Goal: Information Seeking & Learning: Learn about a topic

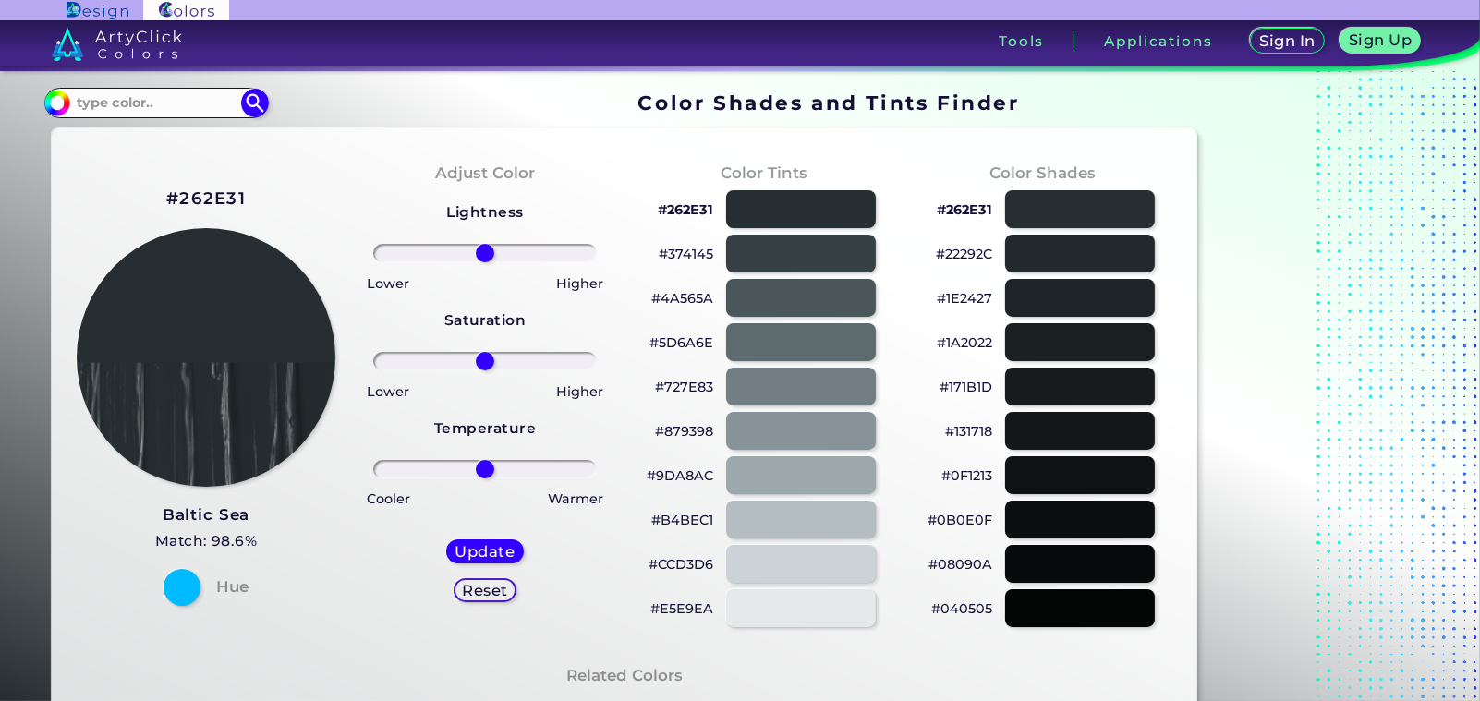
scroll to position [167, 0]
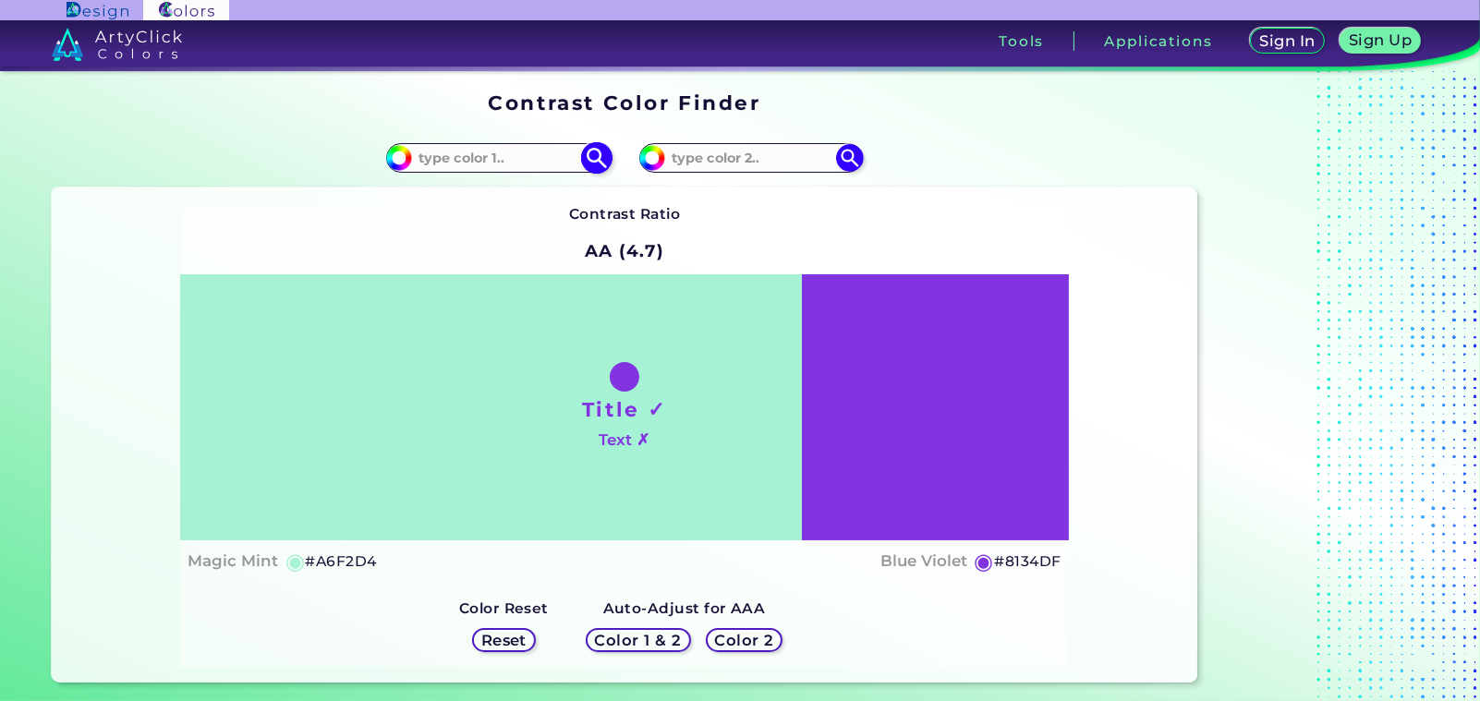
click at [505, 170] on input at bounding box center [498, 157] width 172 height 25
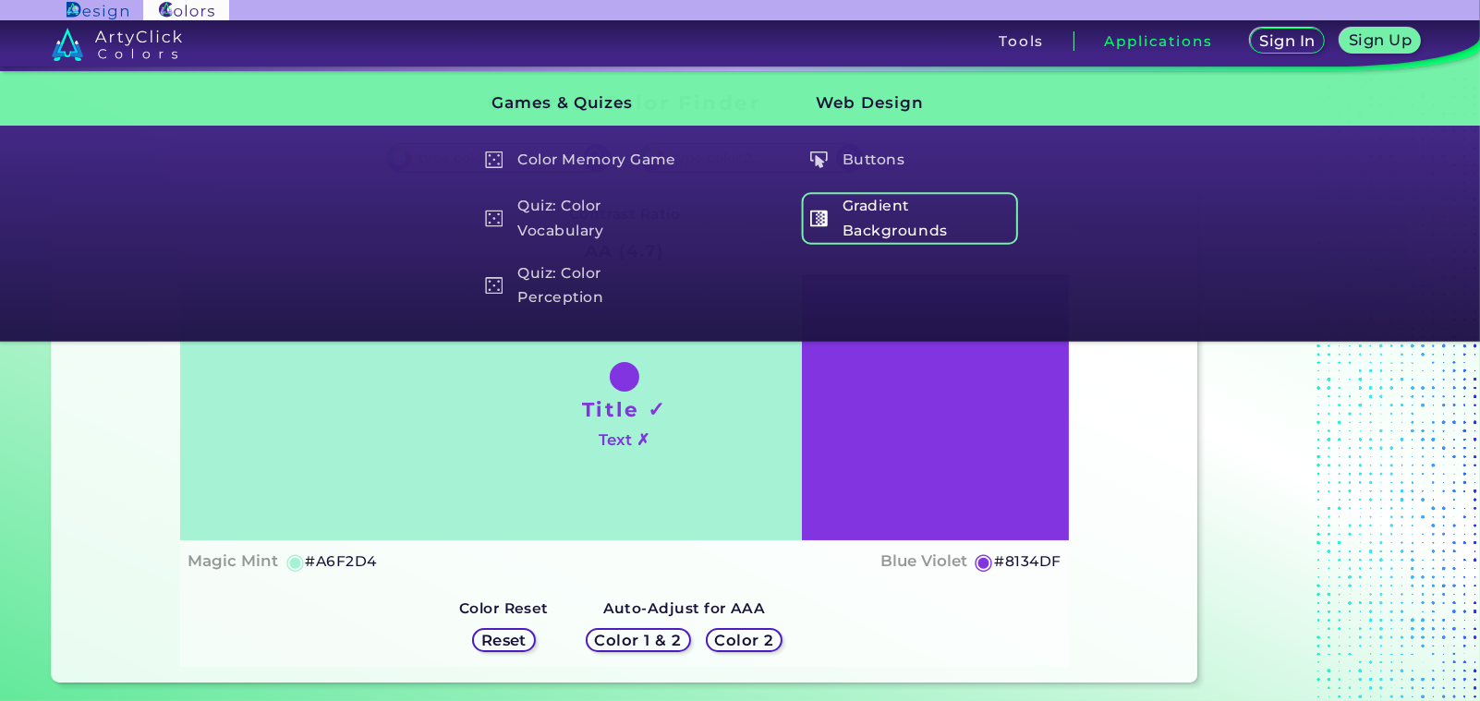
click at [921, 245] on h5 "Gradient Backgrounds" at bounding box center [909, 218] width 217 height 53
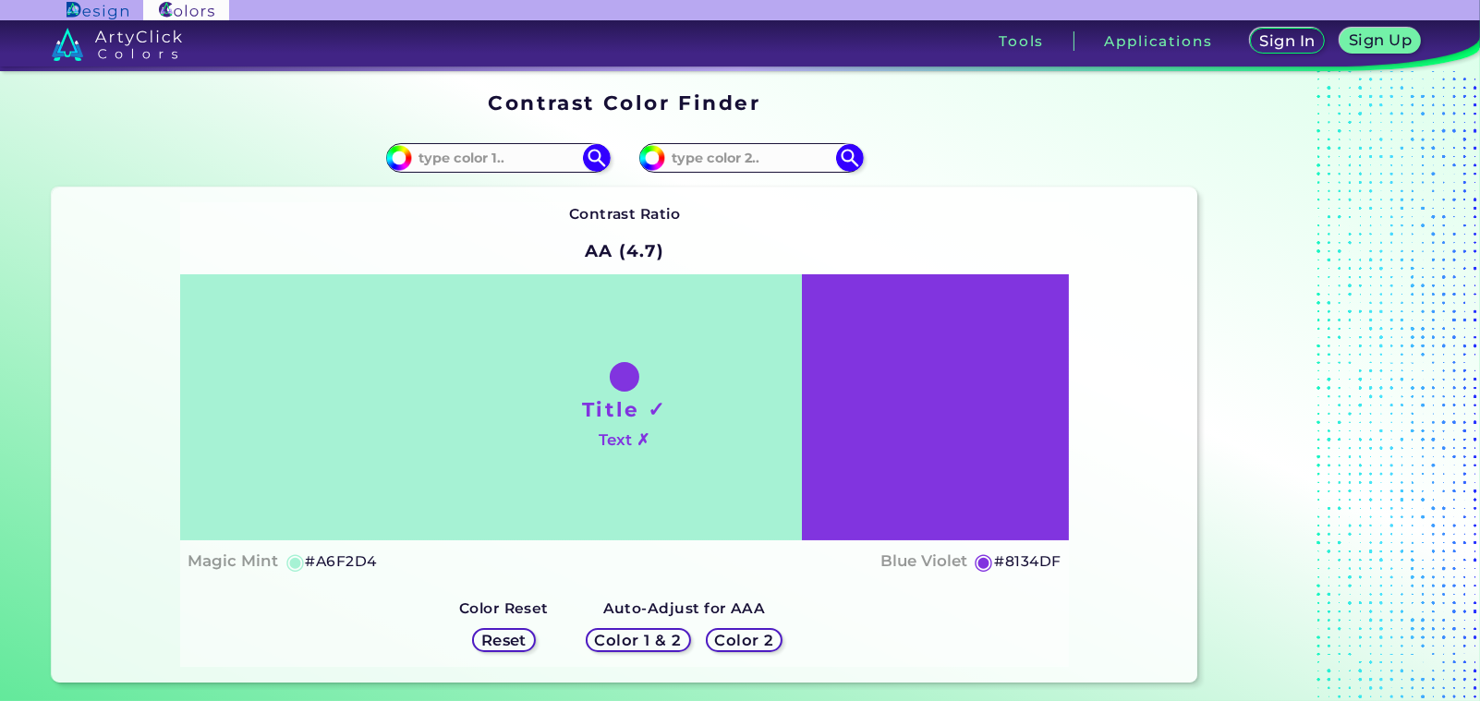
click at [650, 427] on h4 "Text ✗" at bounding box center [624, 440] width 51 height 27
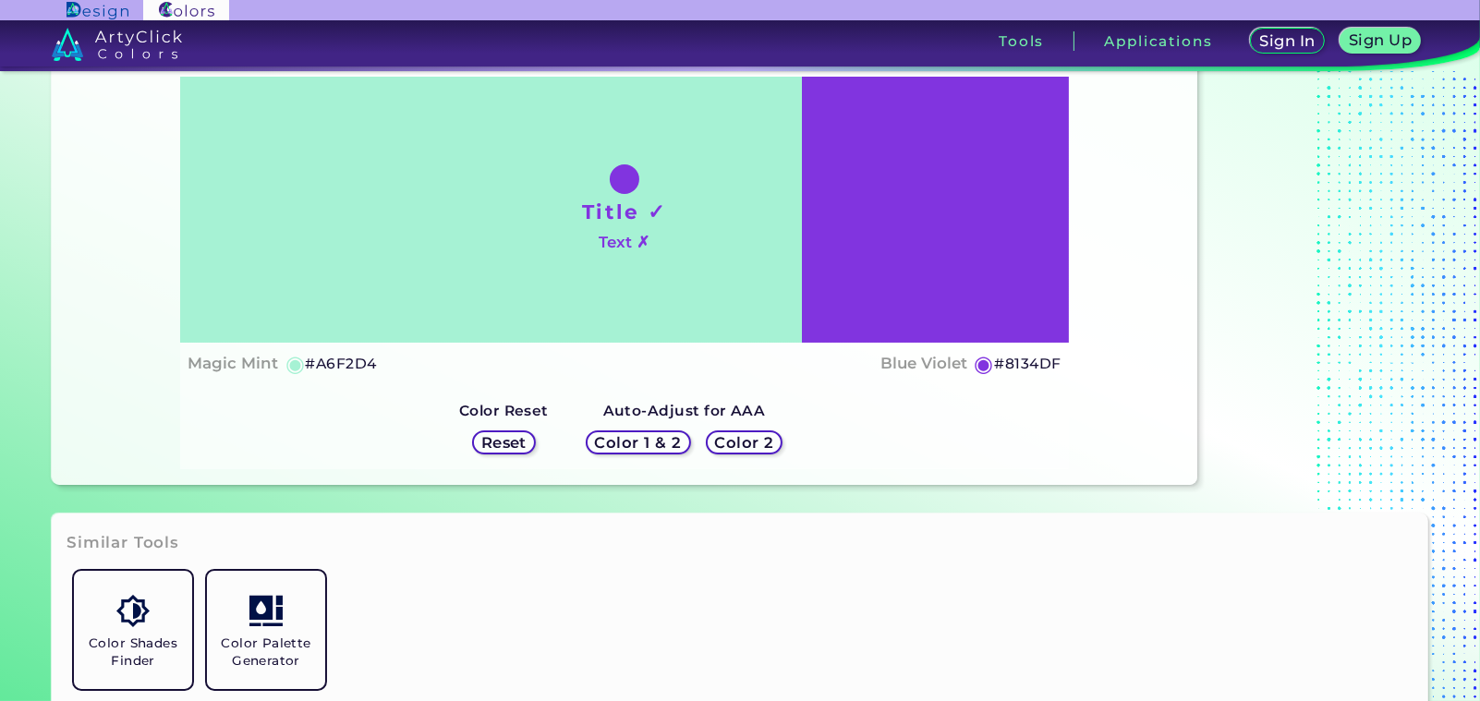
scroll to position [392, 0]
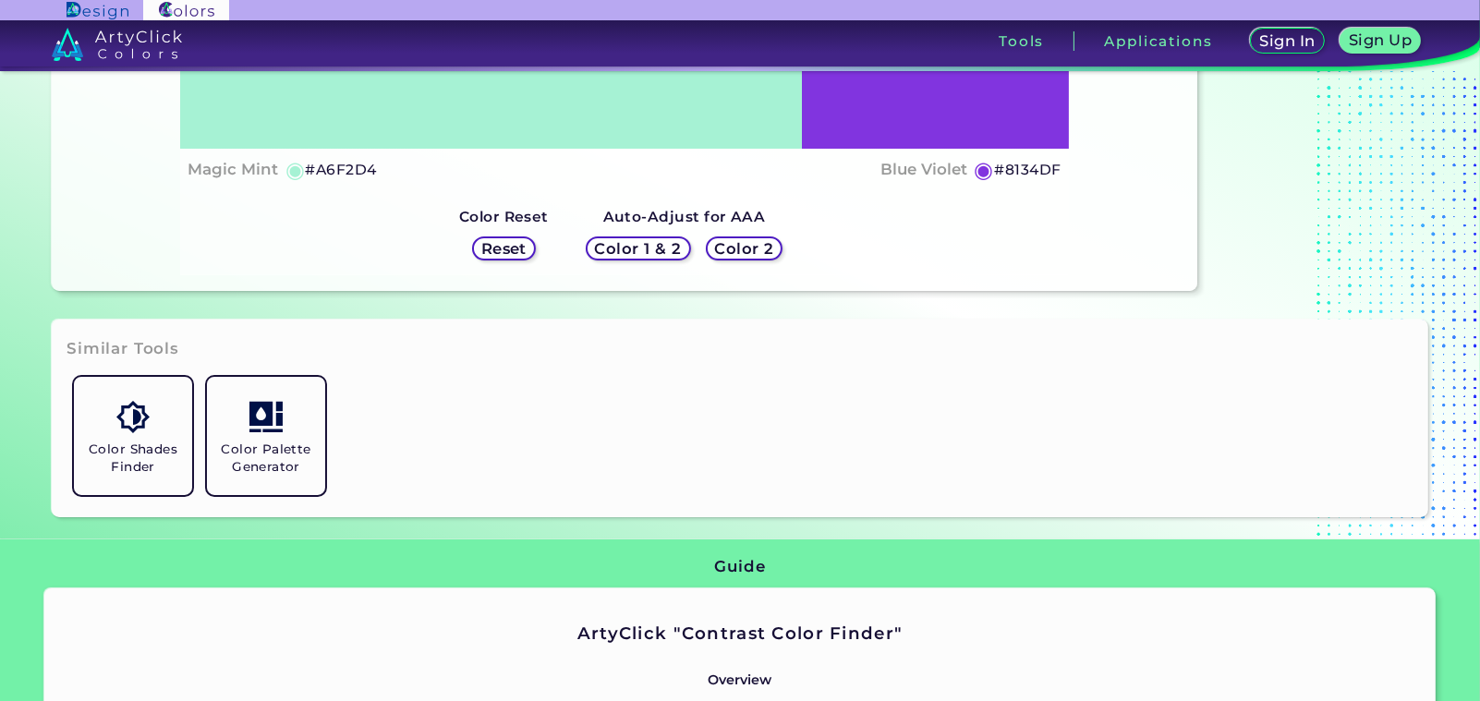
click at [659, 242] on h5 "Color 1 & 2" at bounding box center [638, 249] width 82 height 15
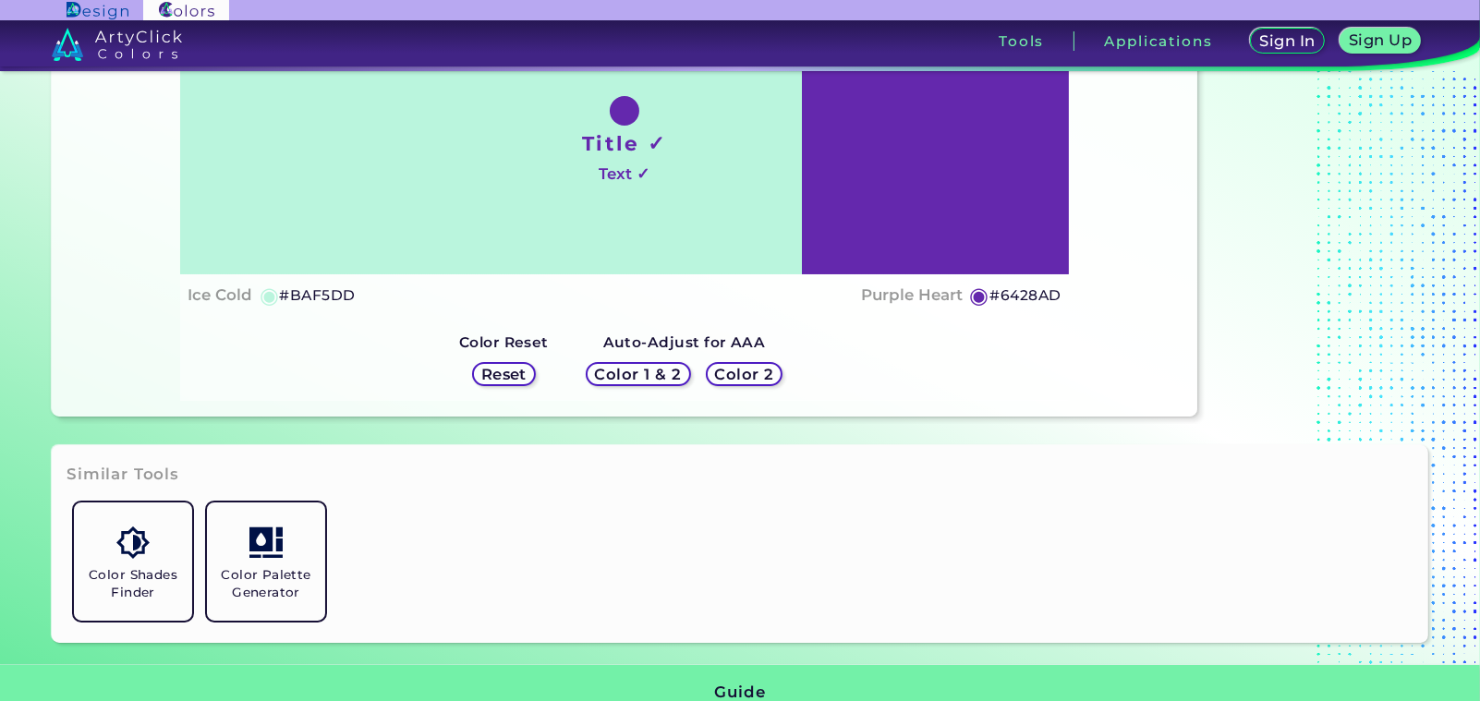
scroll to position [308, 0]
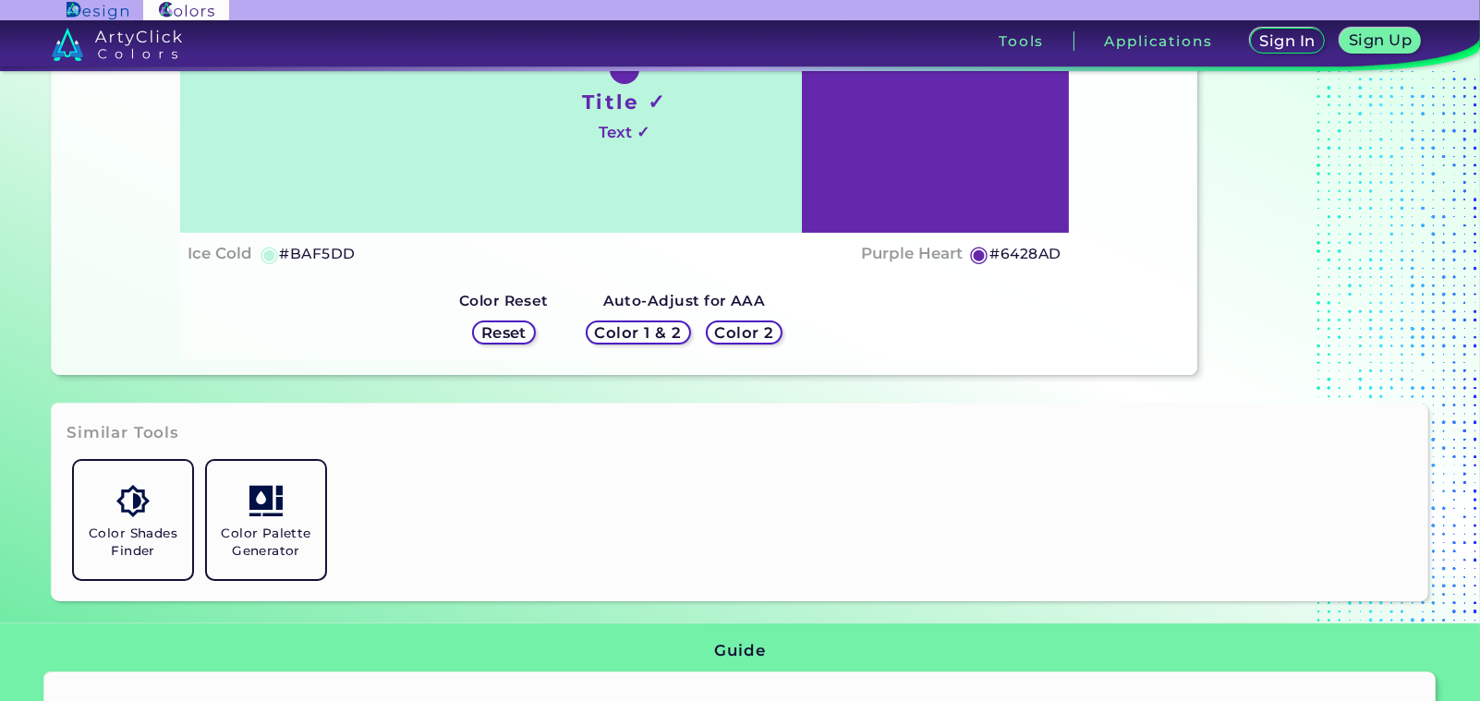
click at [773, 325] on h5 "Color 2" at bounding box center [743, 332] width 59 height 15
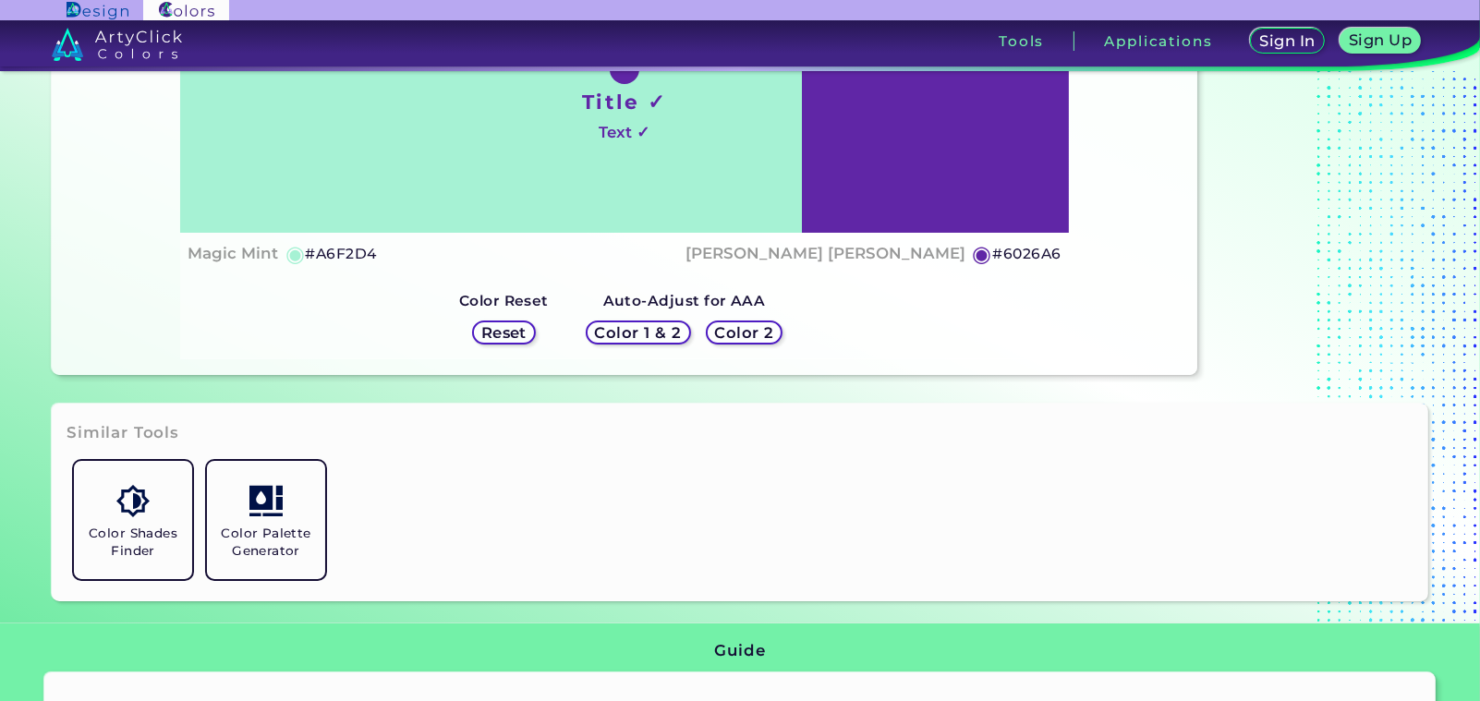
click at [664, 325] on h5 "Color 1 & 2" at bounding box center [638, 332] width 87 height 15
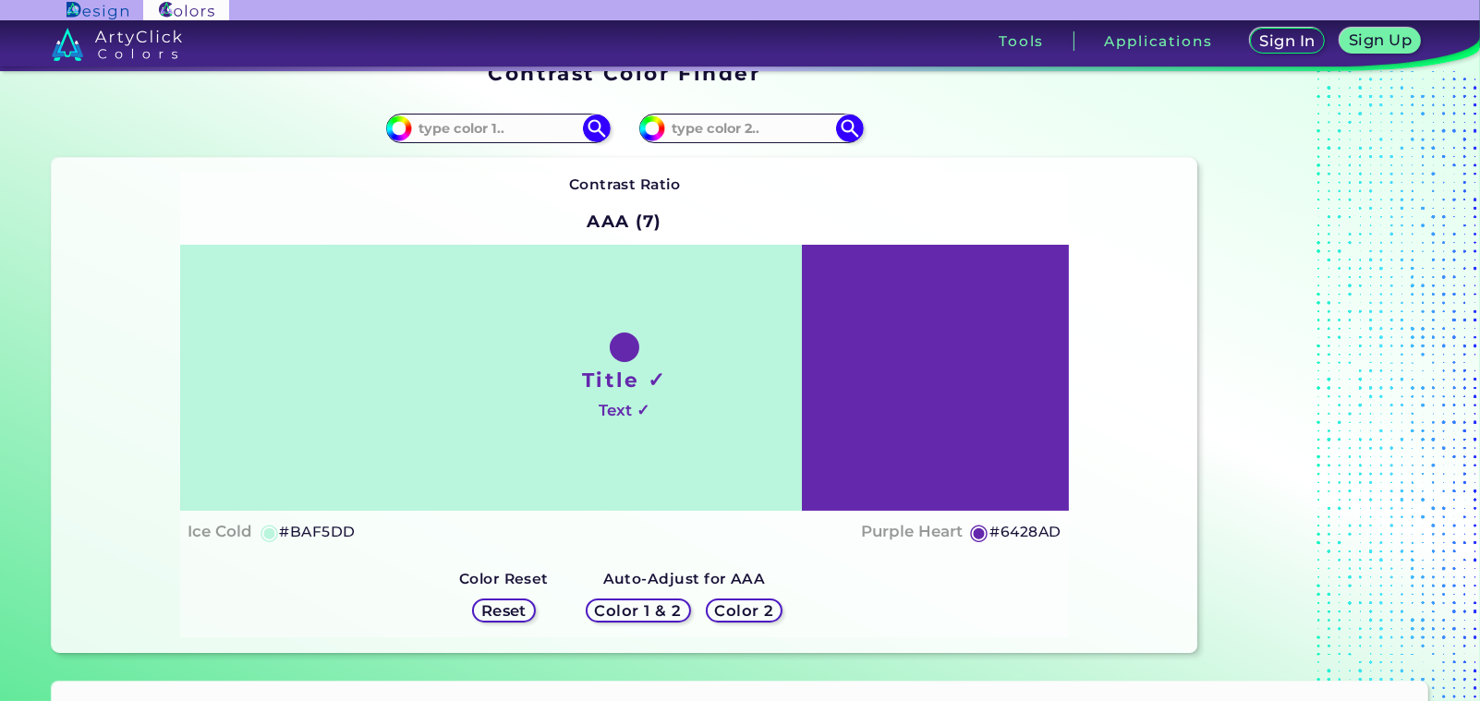
scroll to position [0, 0]
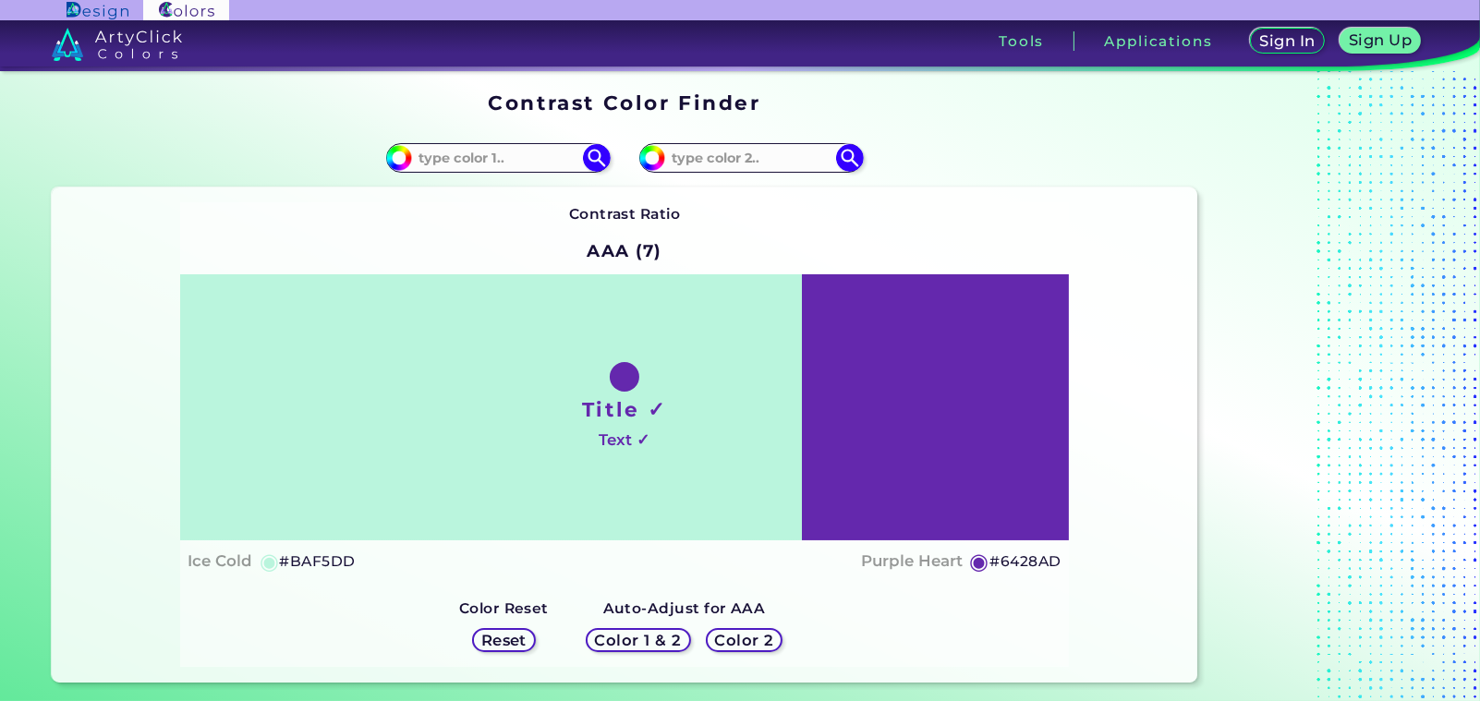
click at [216, 12] on img at bounding box center [185, 10] width 85 height 20
click at [228, 18] on img at bounding box center [185, 10] width 85 height 20
click at [177, 48] on img at bounding box center [117, 44] width 130 height 33
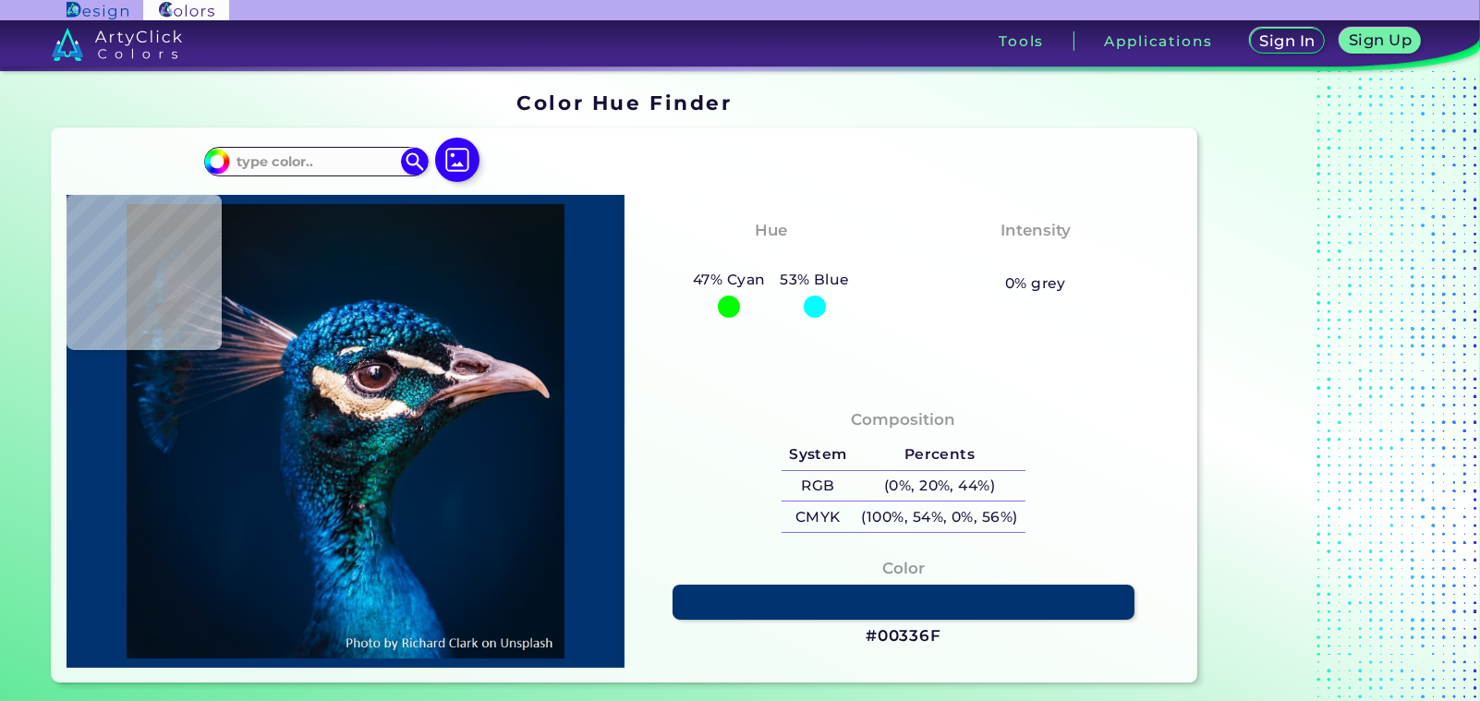
click at [775, 448] on div "Composition System Percents RGB (0%, 20%, 44%) CMYK (100%, 54%, 0%, 56%)" at bounding box center [904, 526] width 558 height 284
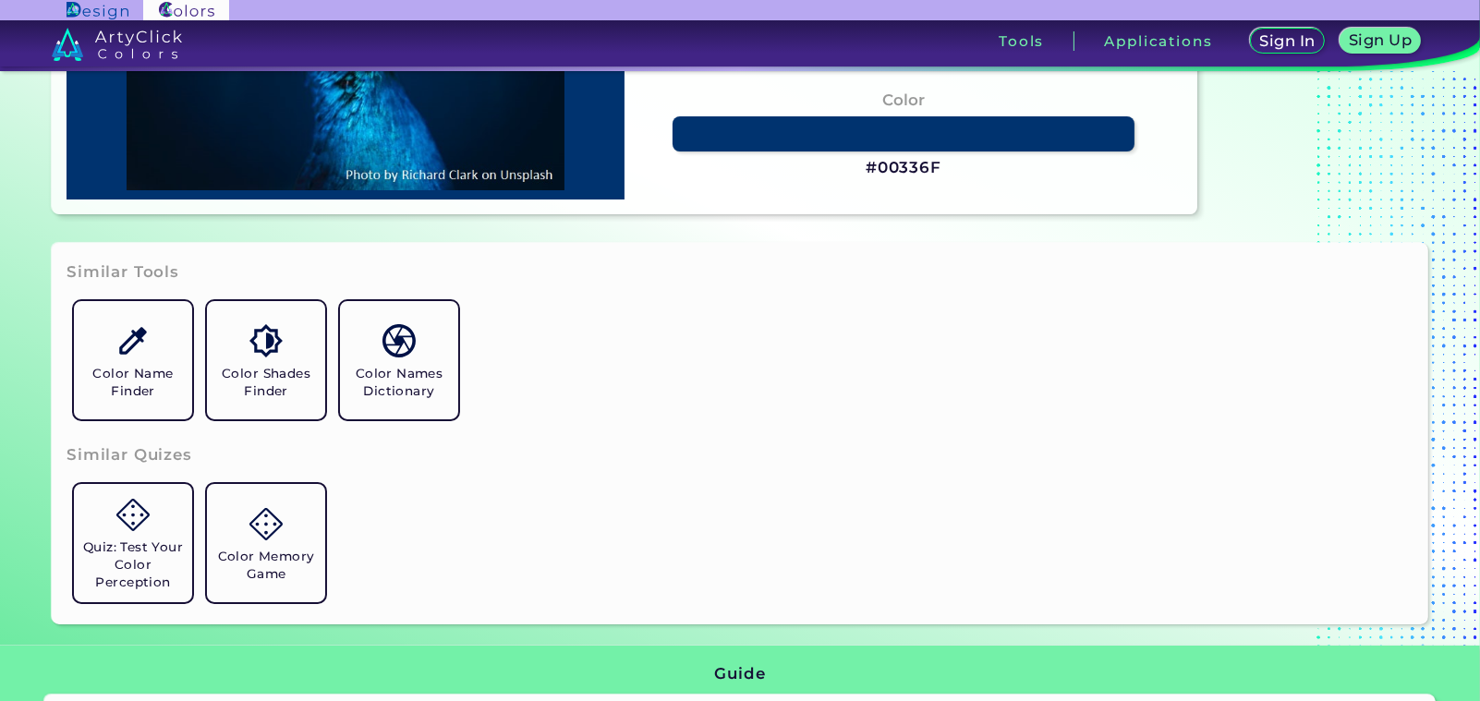
scroll to position [560, 0]
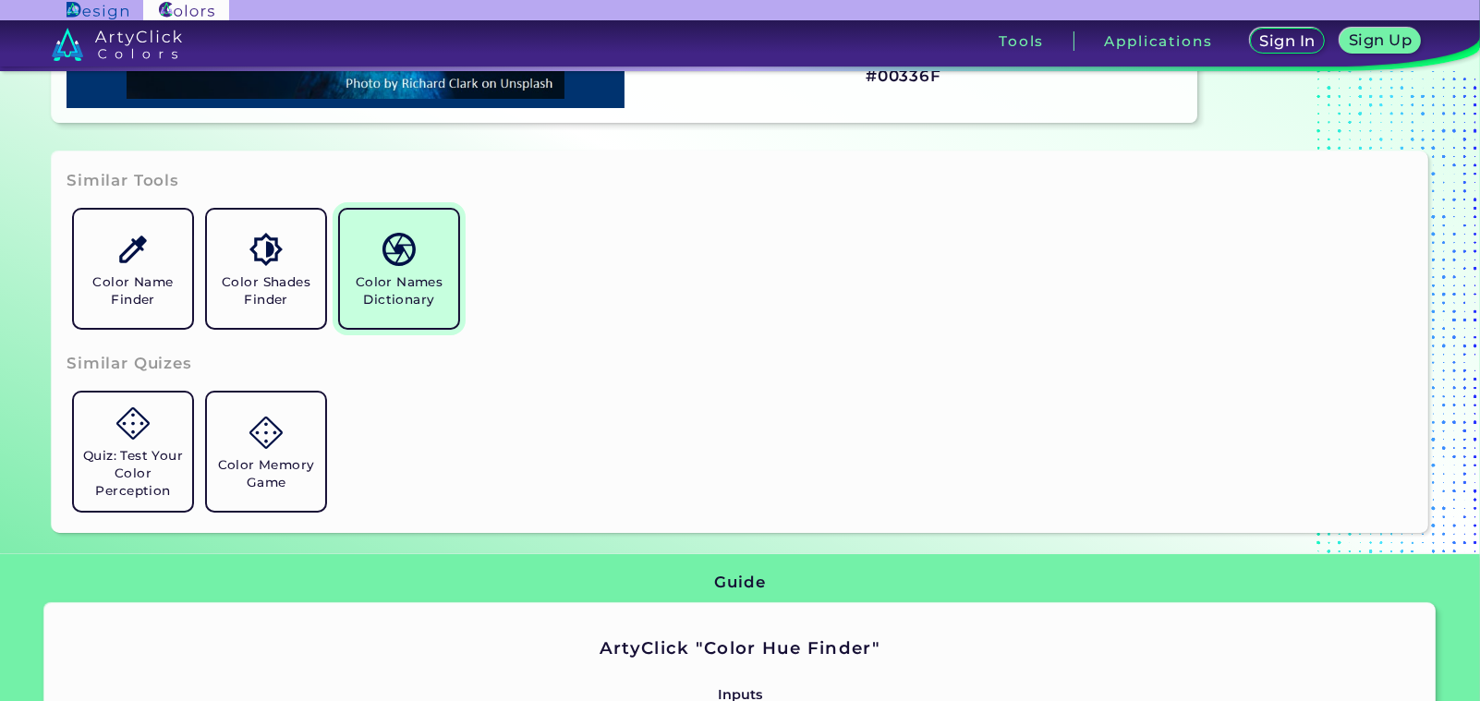
click at [451, 309] on h5 "Color Names Dictionary" at bounding box center [398, 290] width 103 height 35
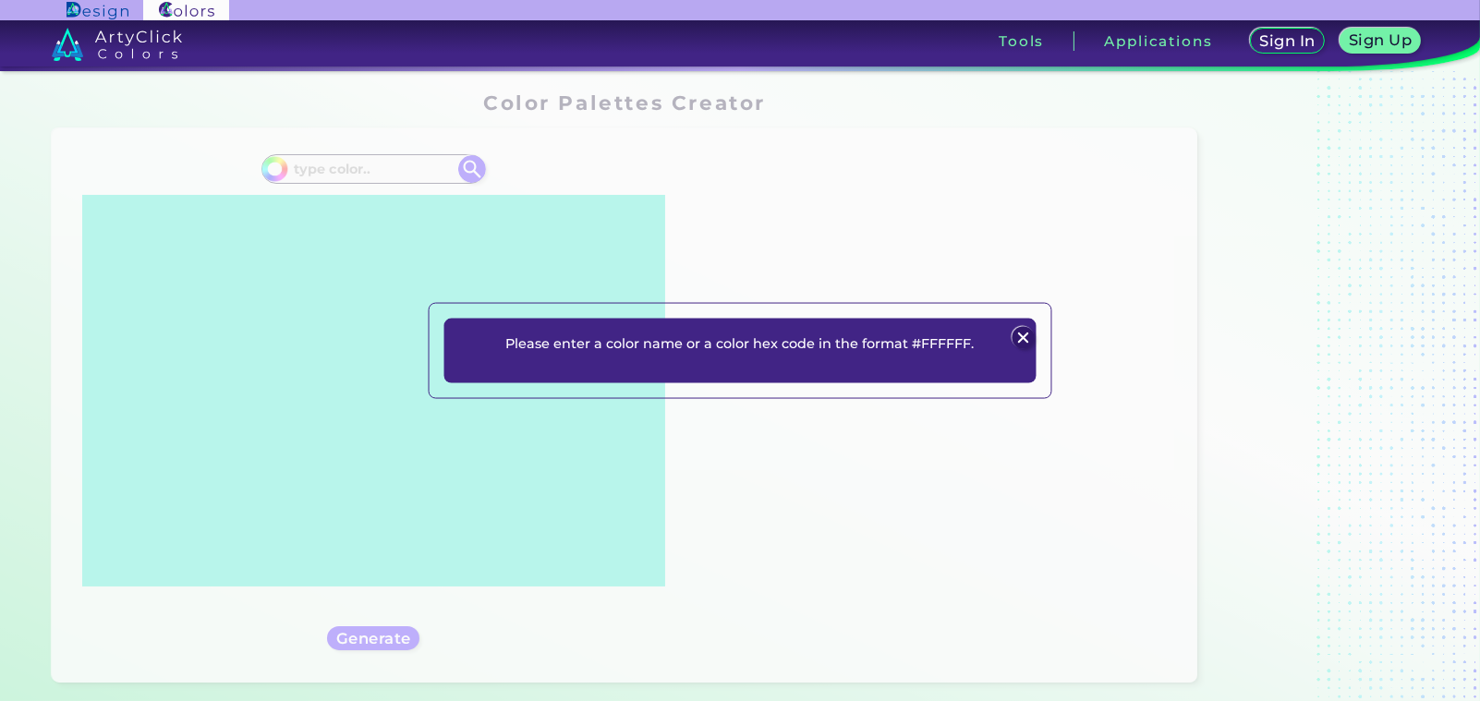
click at [1021, 326] on img at bounding box center [1024, 337] width 22 height 22
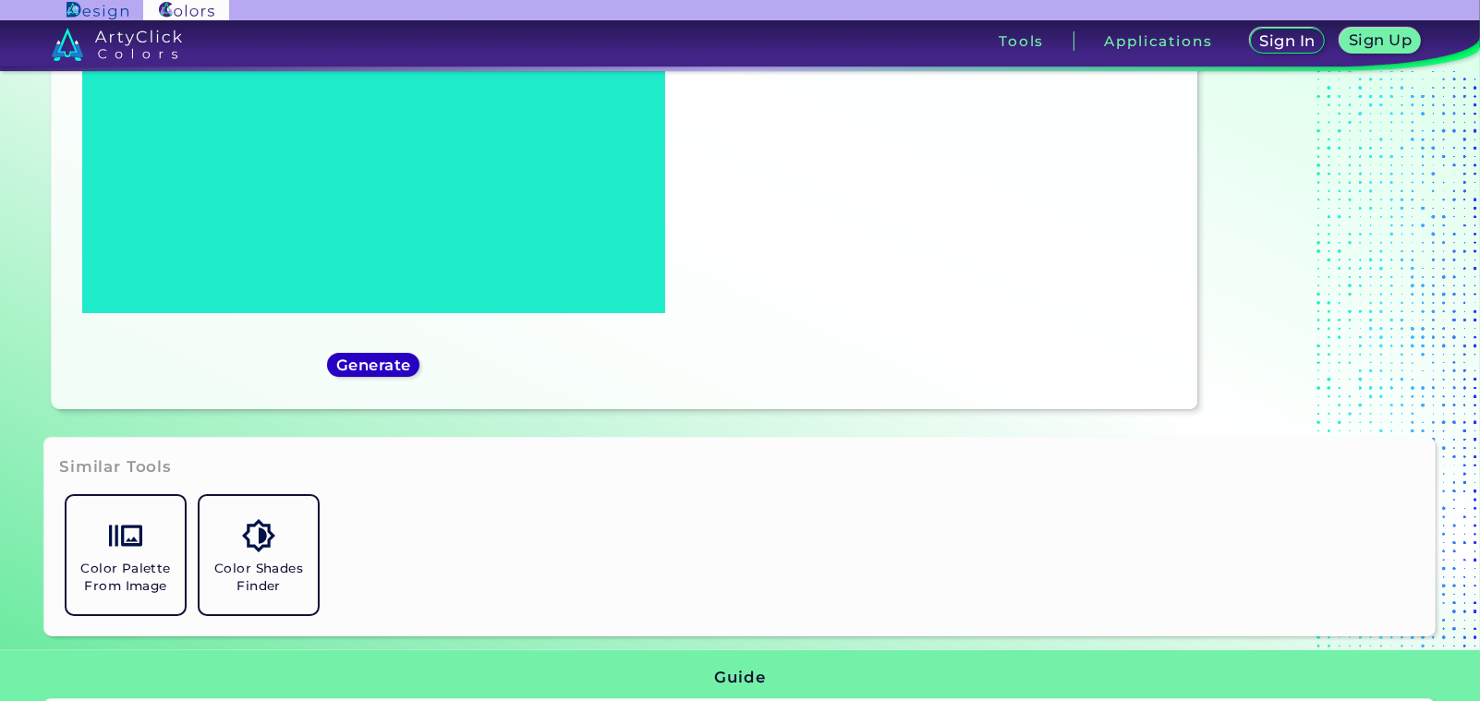
scroll to position [279, 0]
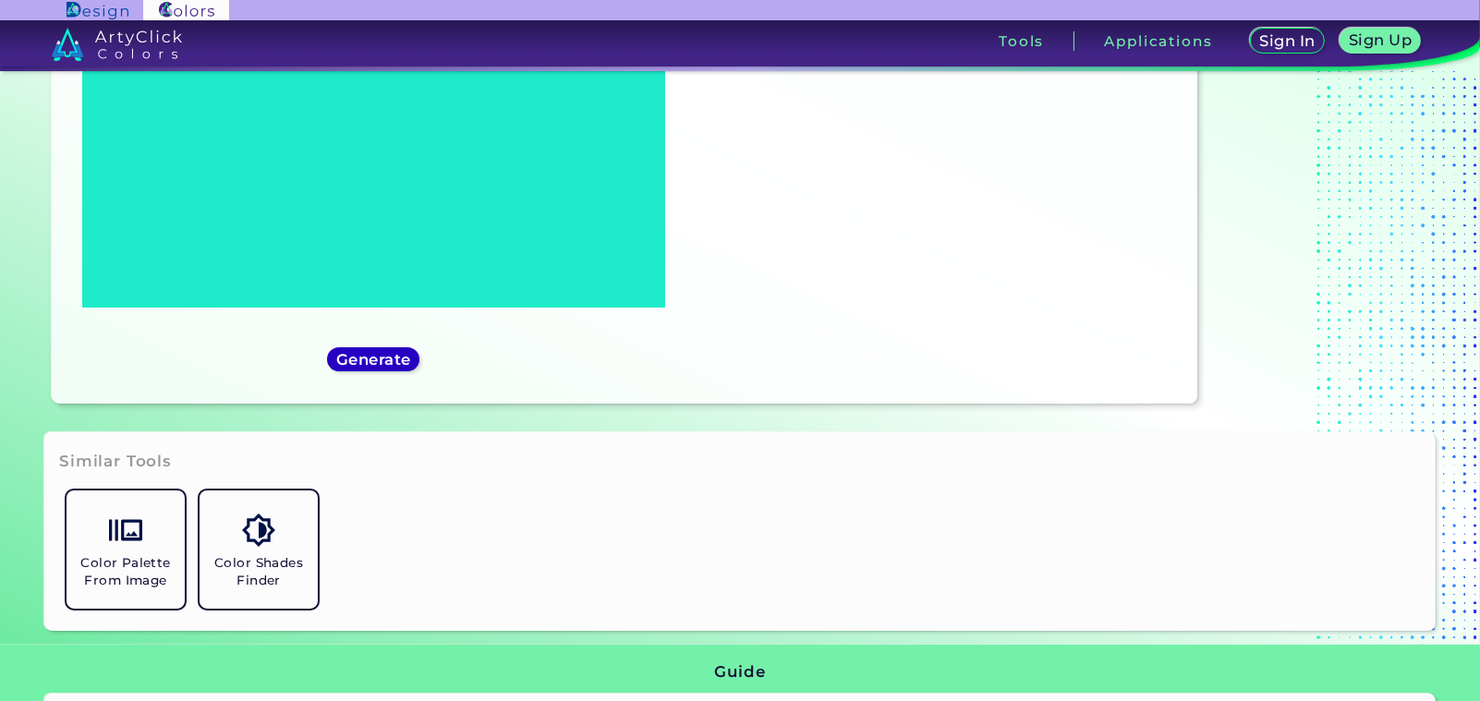
click at [388, 353] on h5 "Generate" at bounding box center [373, 360] width 67 height 14
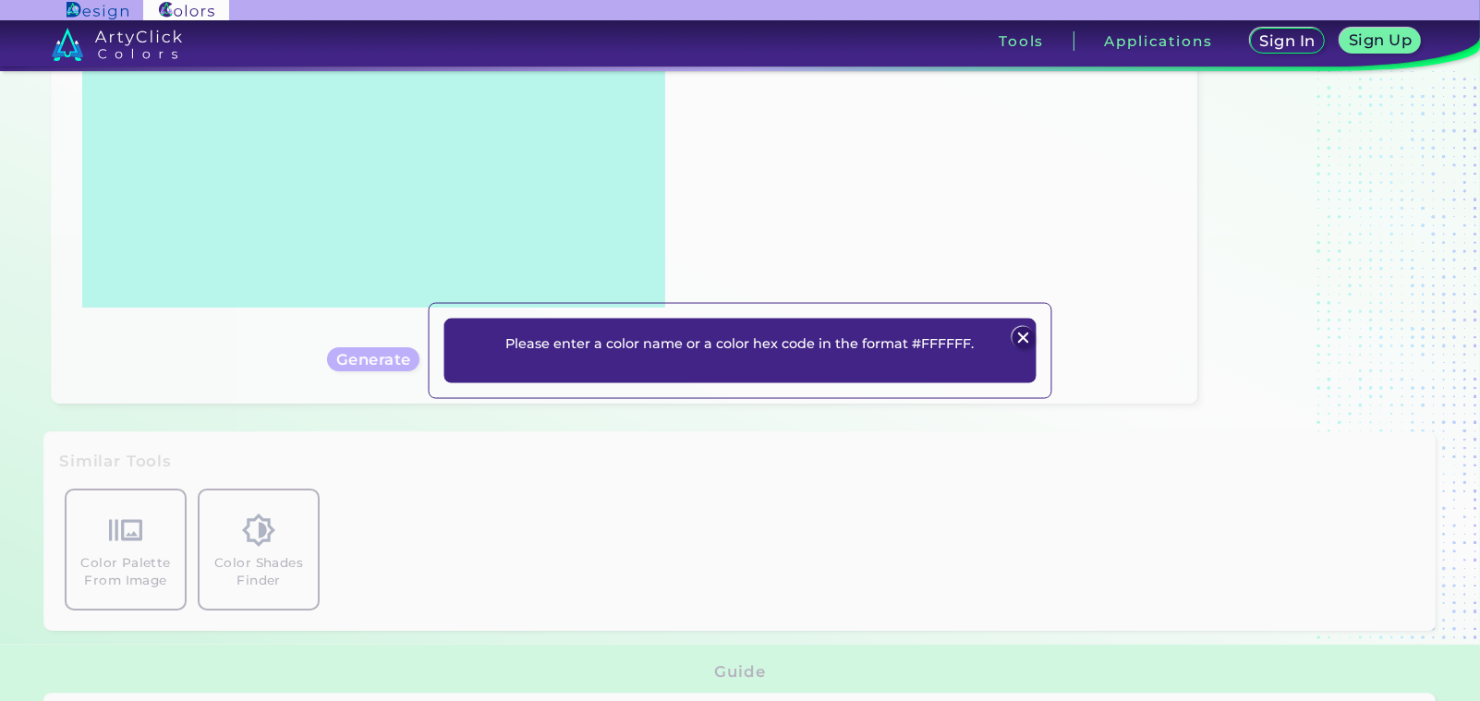
click at [1021, 326] on img at bounding box center [1024, 337] width 22 height 22
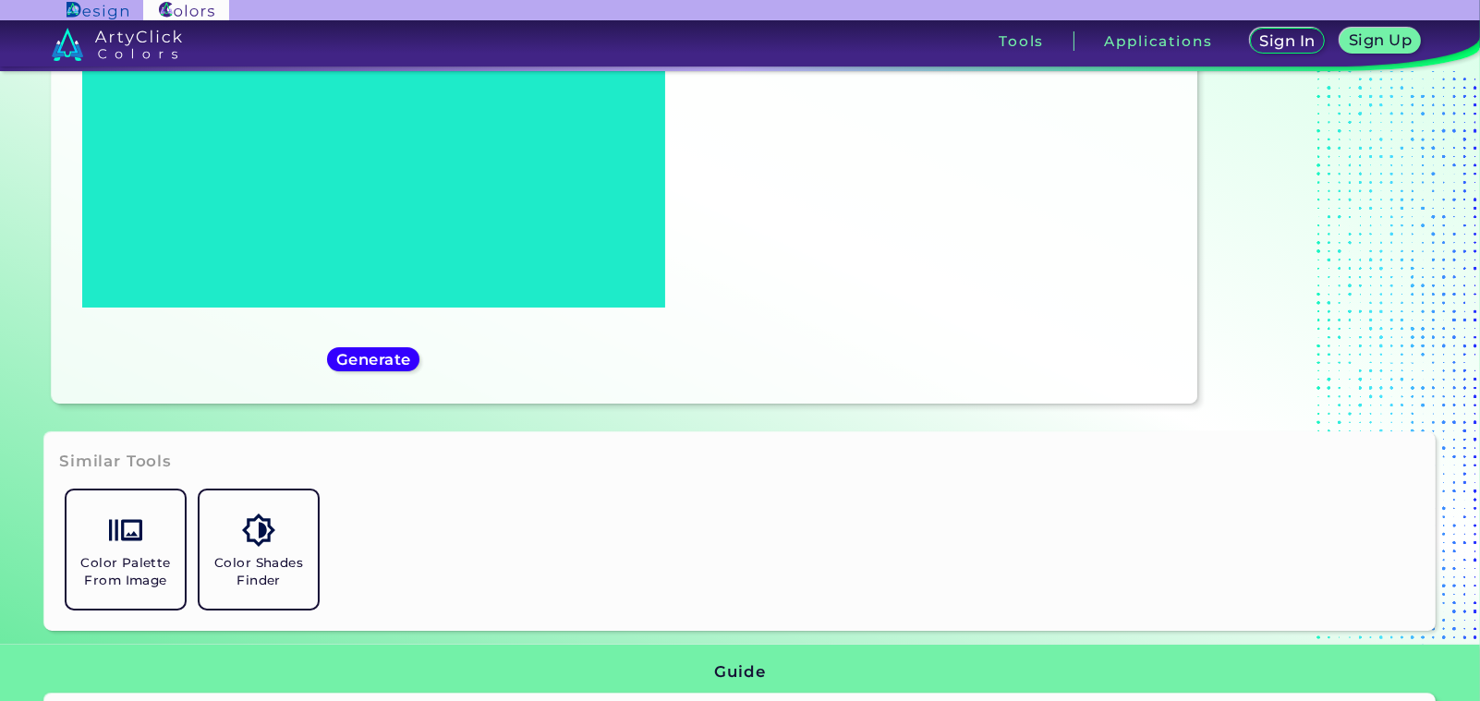
click at [228, 16] on img at bounding box center [185, 10] width 85 height 20
click at [182, 61] on img at bounding box center [117, 44] width 130 height 33
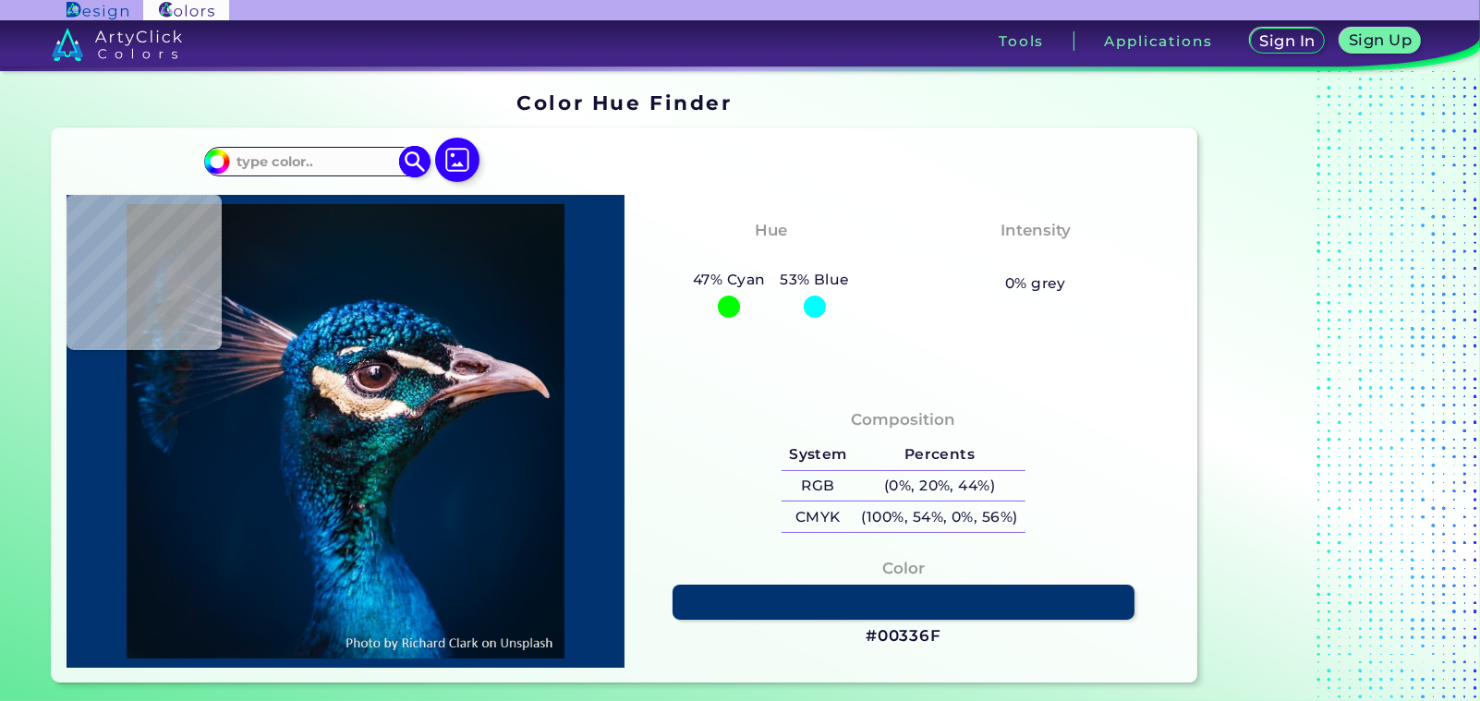
click at [310, 174] on input at bounding box center [316, 161] width 172 height 25
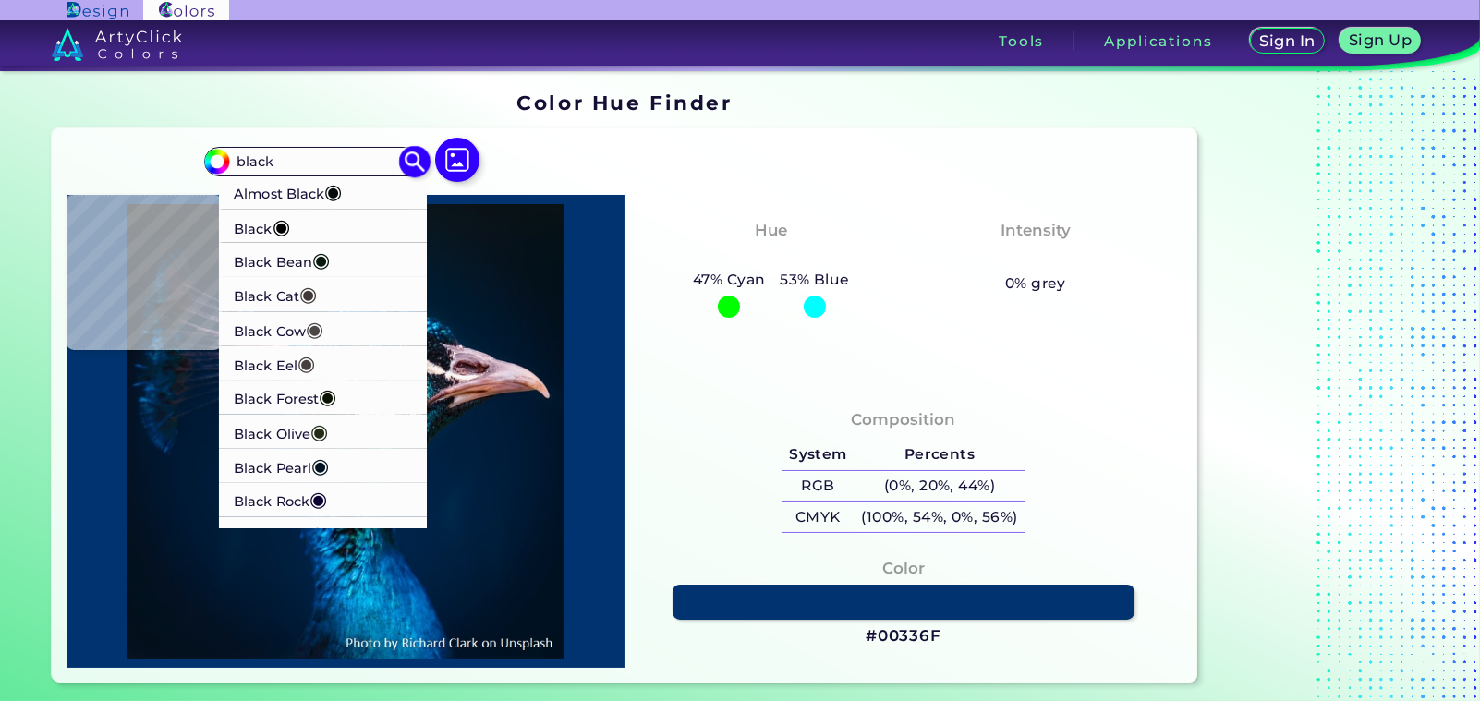
type input "black"
click at [273, 237] on span "◉" at bounding box center [282, 225] width 18 height 24
type input "#000000"
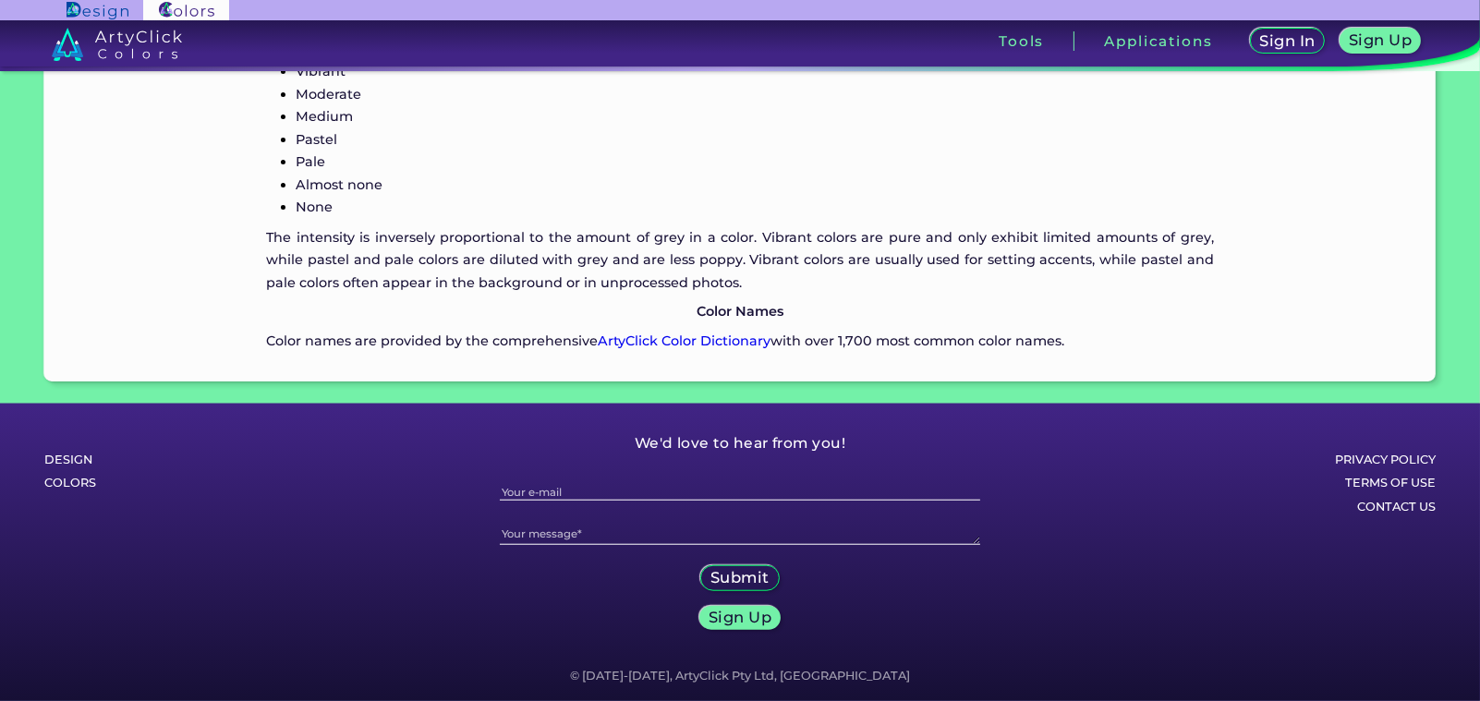
scroll to position [3023, 0]
click at [771, 349] on link "ArtyClick Color Dictionary" at bounding box center [684, 341] width 173 height 17
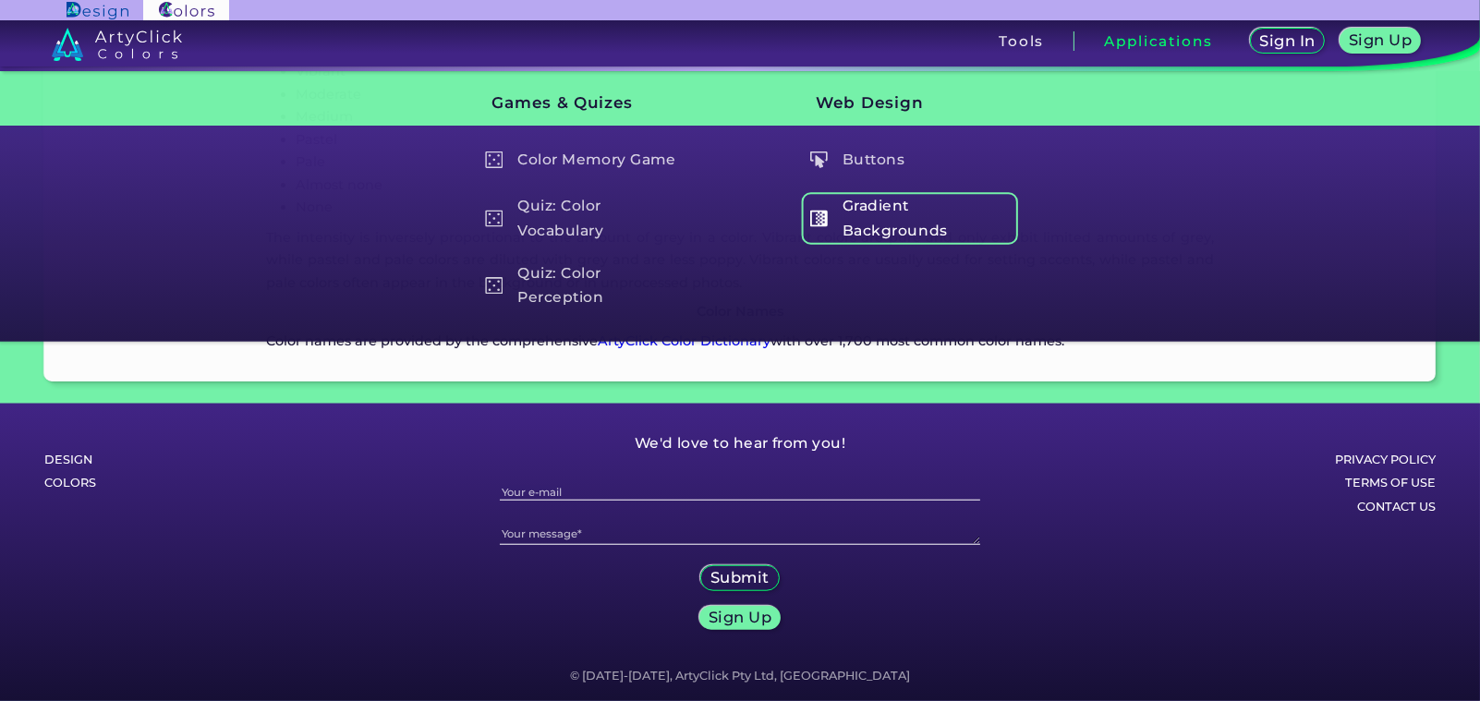
click at [923, 245] on h5 "Gradient Backgrounds" at bounding box center [909, 218] width 217 height 53
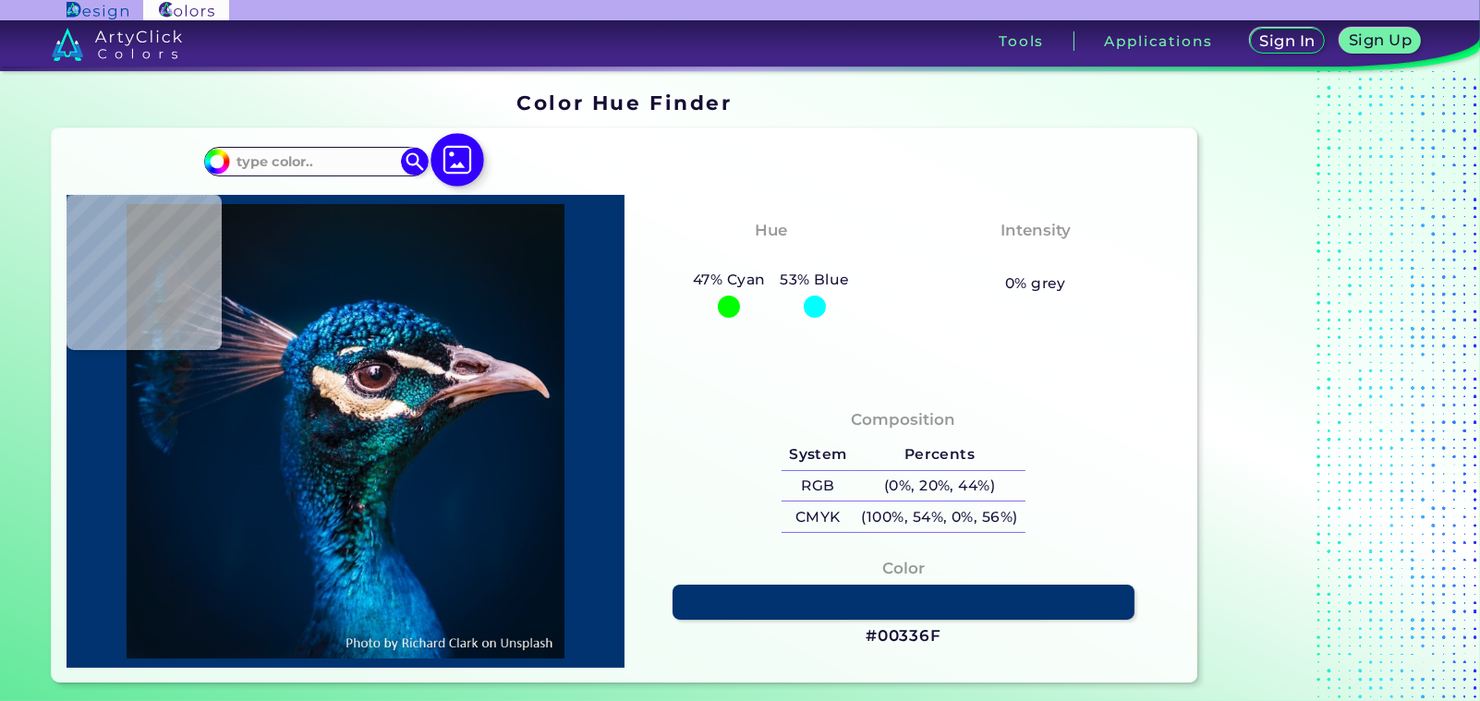
click at [484, 188] on img at bounding box center [458, 161] width 54 height 54
click at [0, 0] on input "file" at bounding box center [0, 0] width 0 height 0
click at [182, 61] on img at bounding box center [117, 44] width 130 height 33
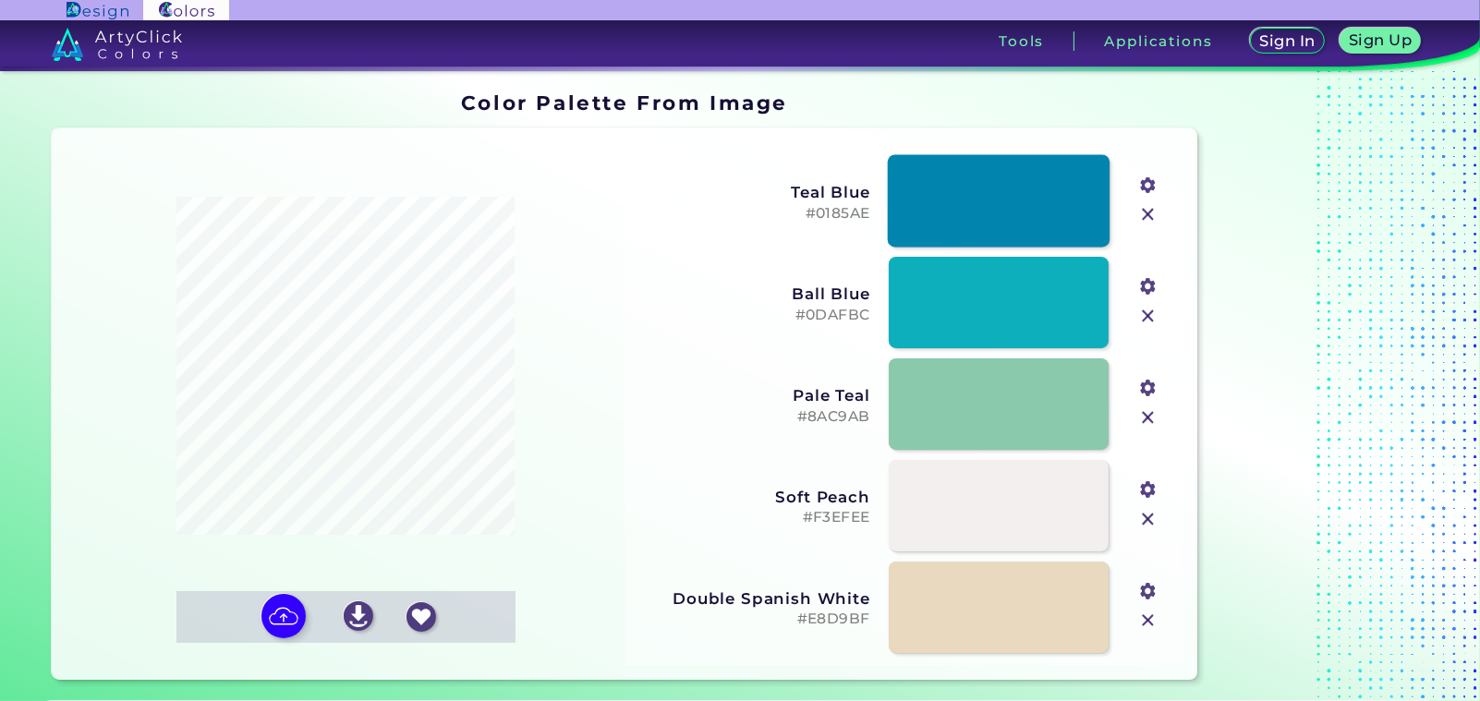
click at [945, 248] on link at bounding box center [999, 201] width 222 height 92
click at [1135, 195] on input "#01889f" at bounding box center [1146, 183] width 23 height 23
type input "#000000"
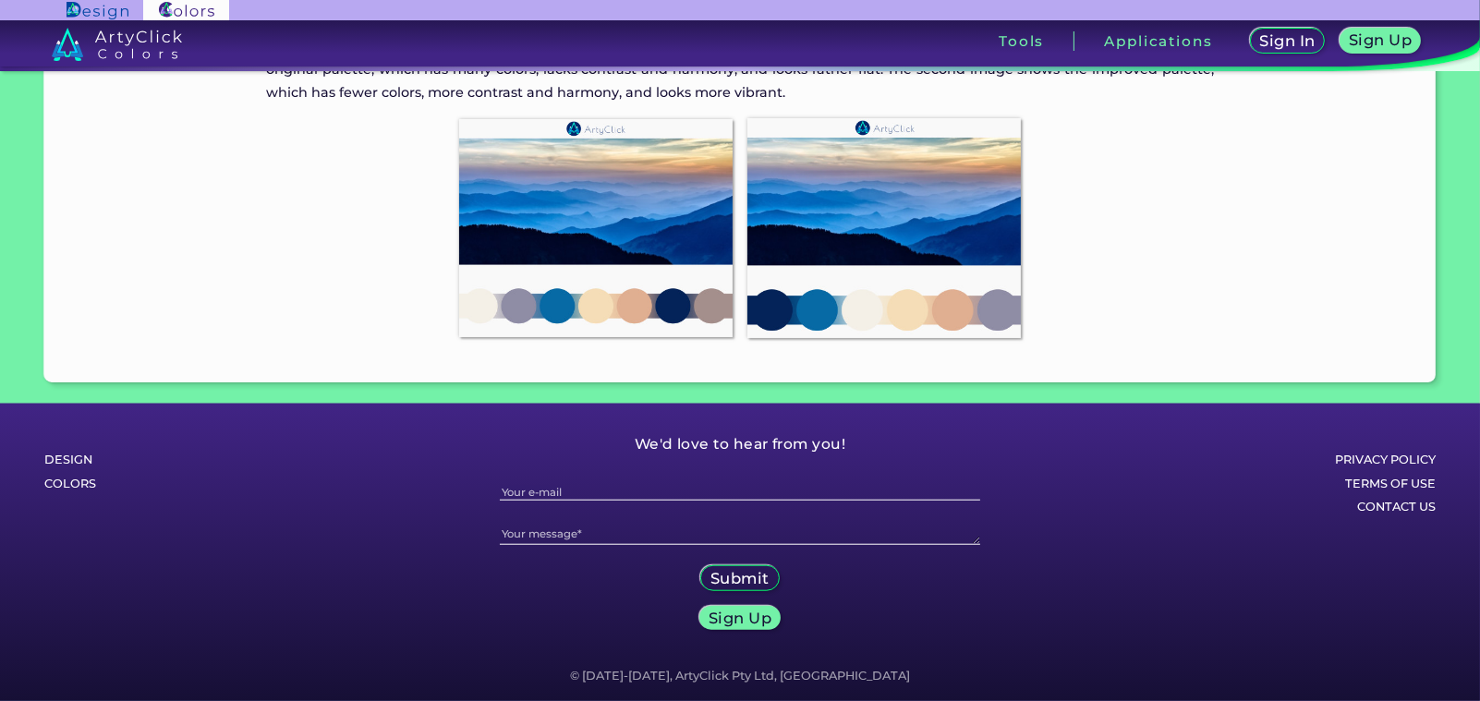
scroll to position [2939, 0]
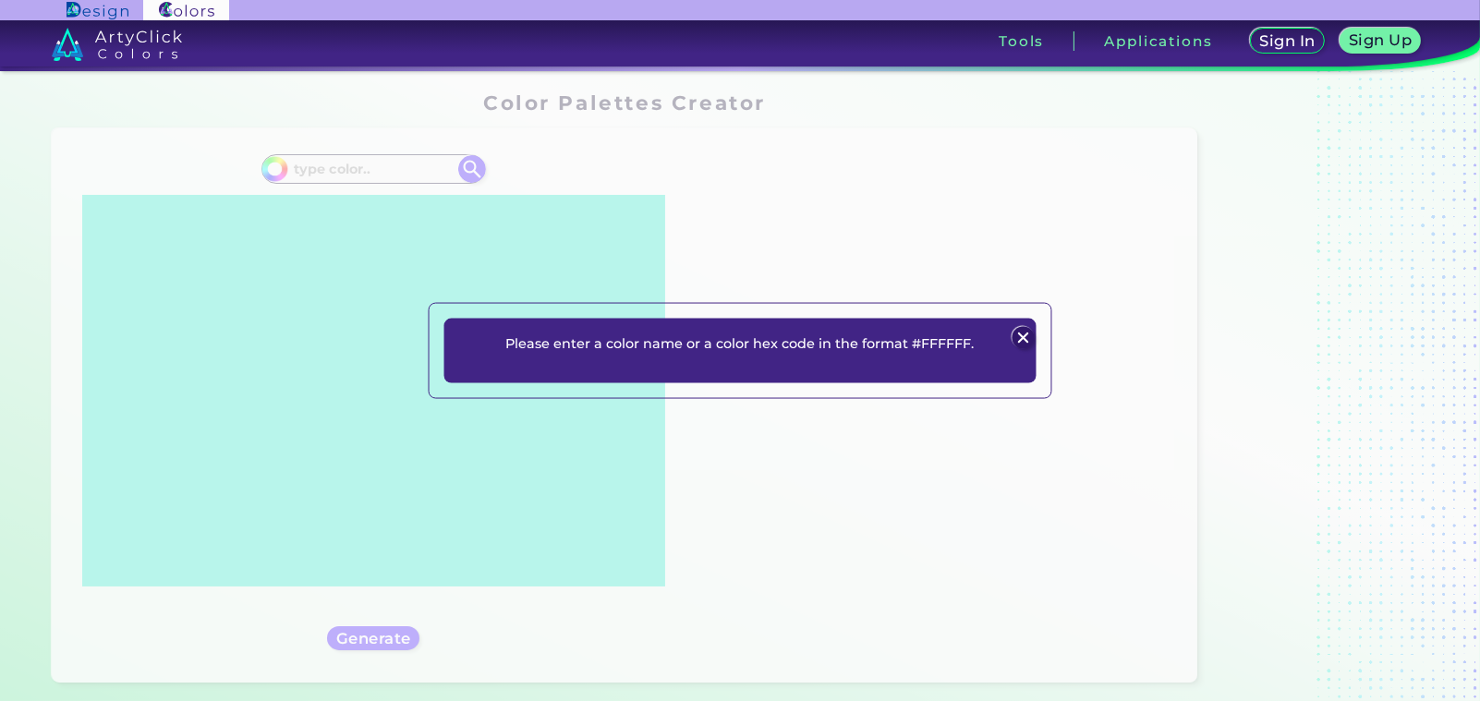
click at [1013, 326] on img at bounding box center [1024, 337] width 22 height 22
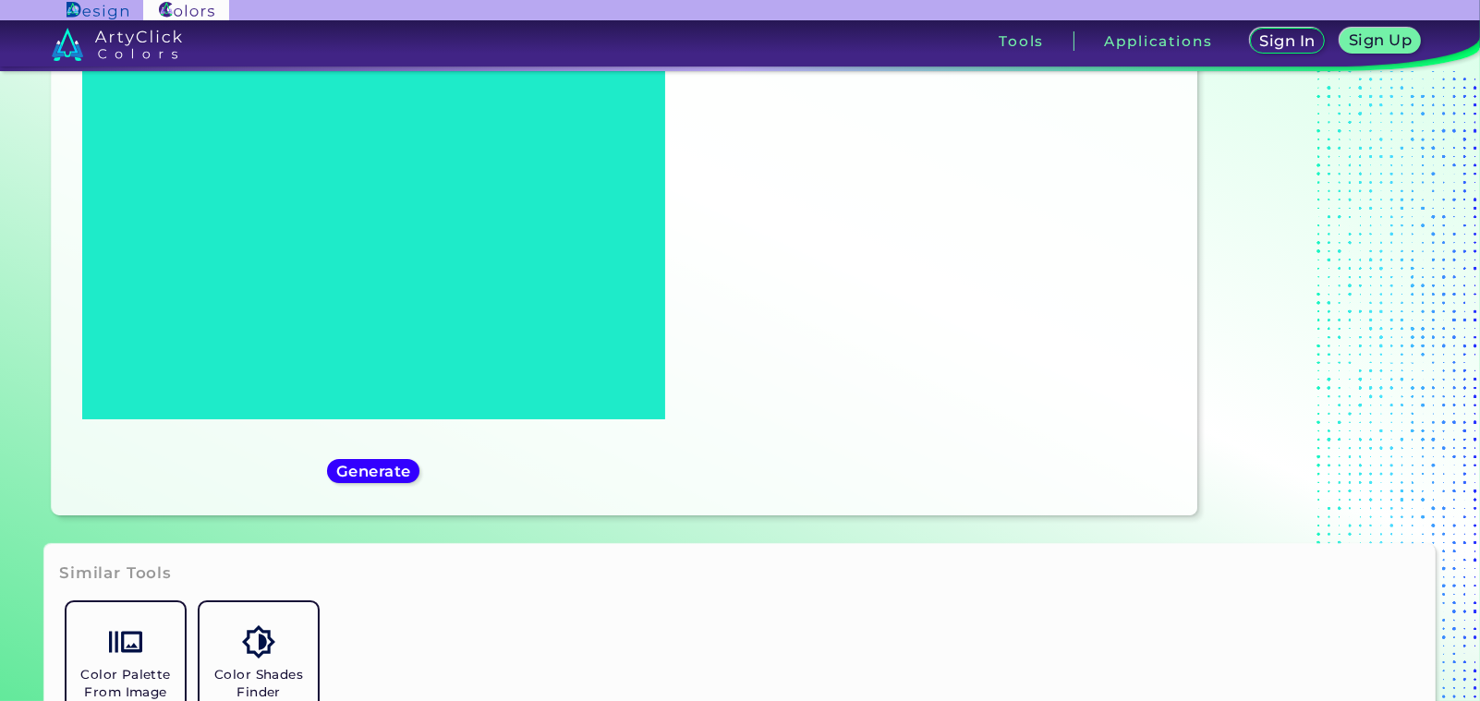
scroll to position [335, 0]
